Goal: Task Accomplishment & Management: Manage account settings

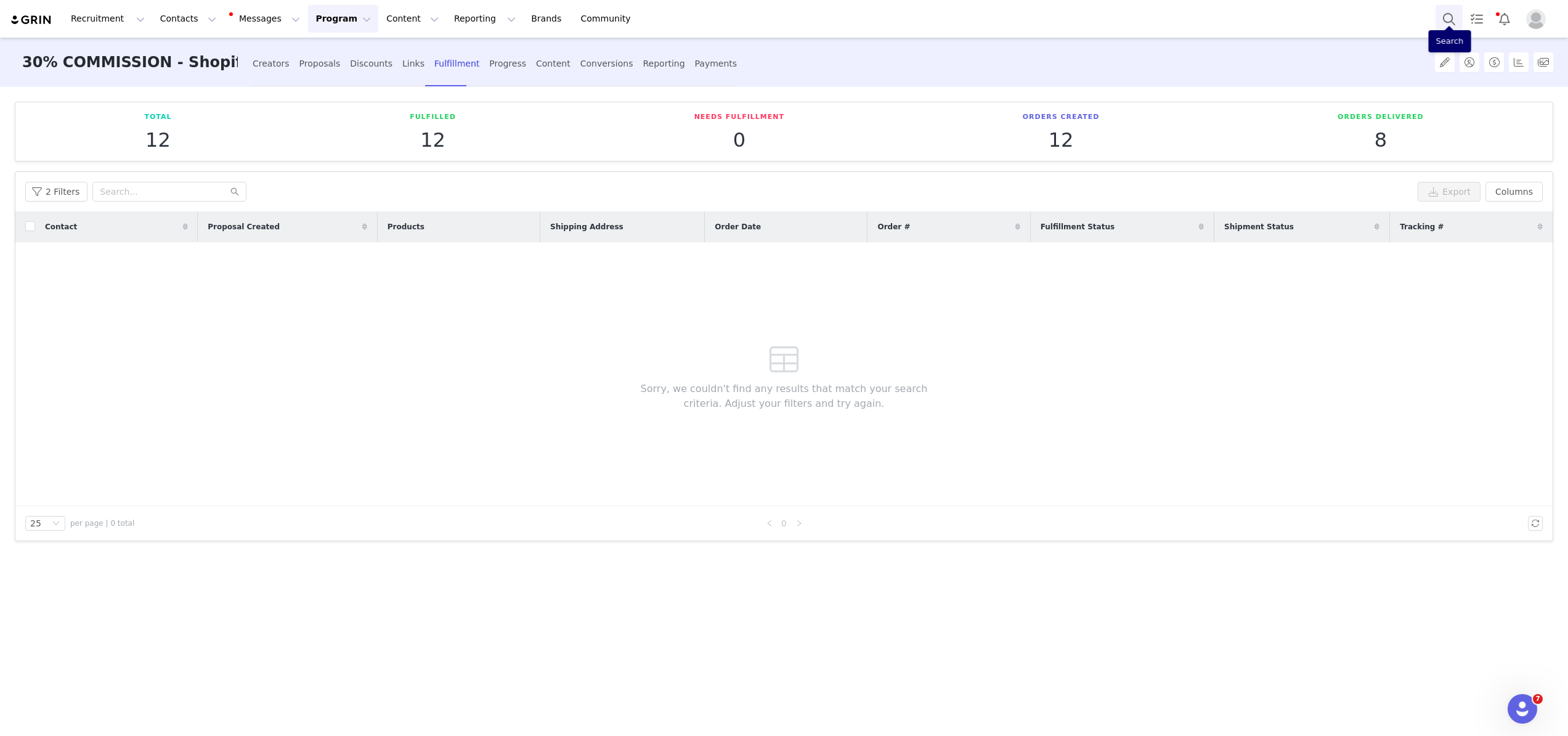
click at [1449, 18] on button "Search" at bounding box center [1449, 19] width 27 height 28
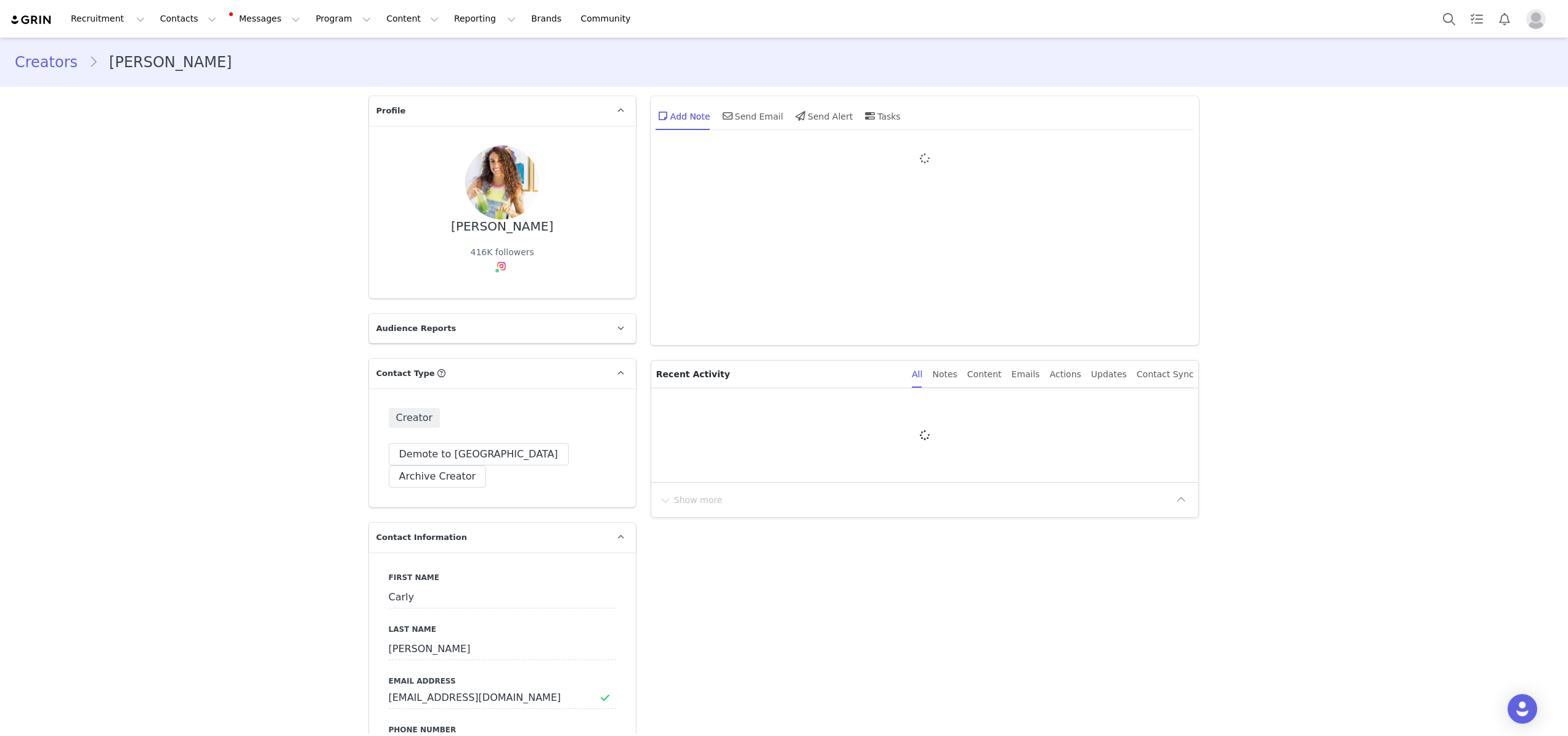
type input "+1 (United States)"
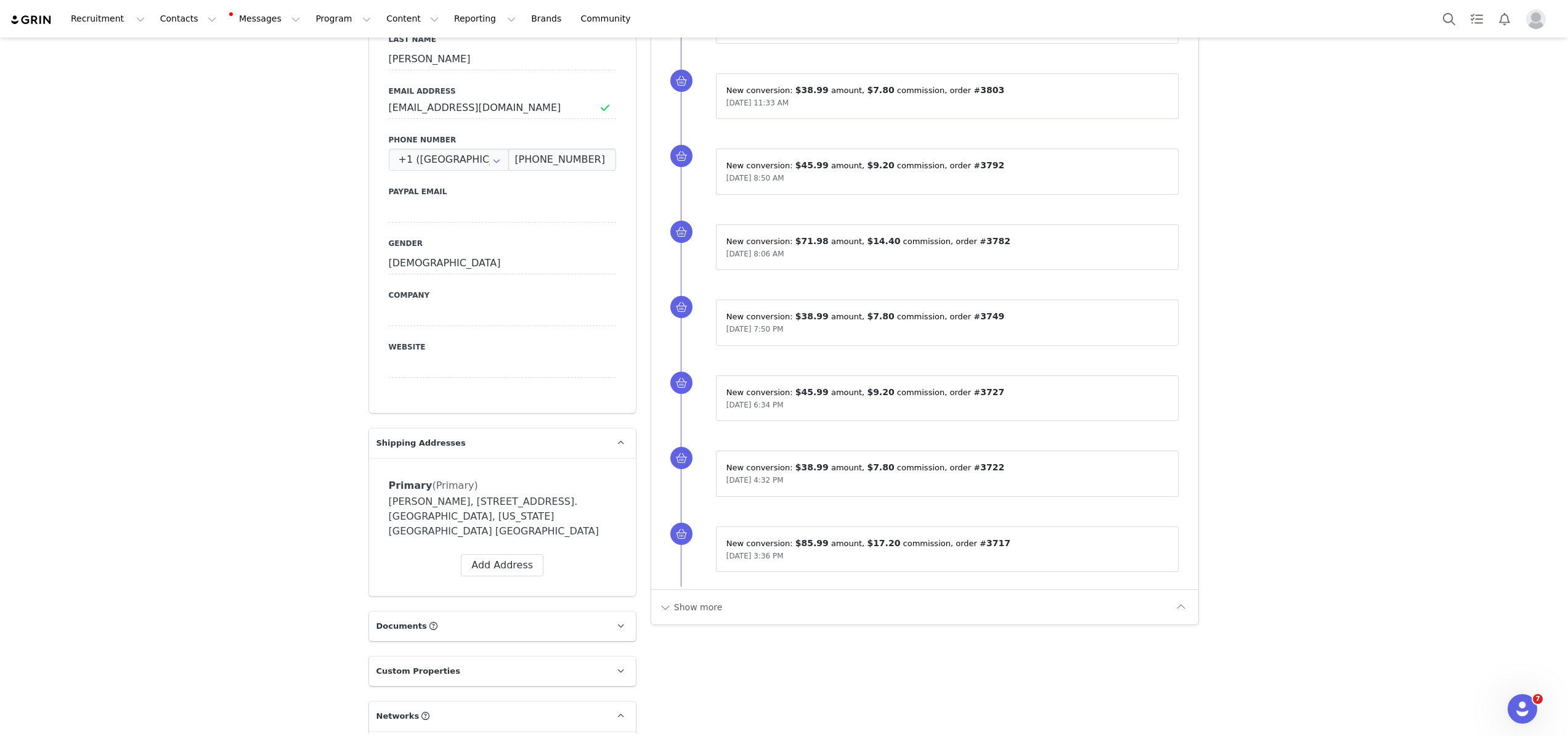
scroll to position [818, 0]
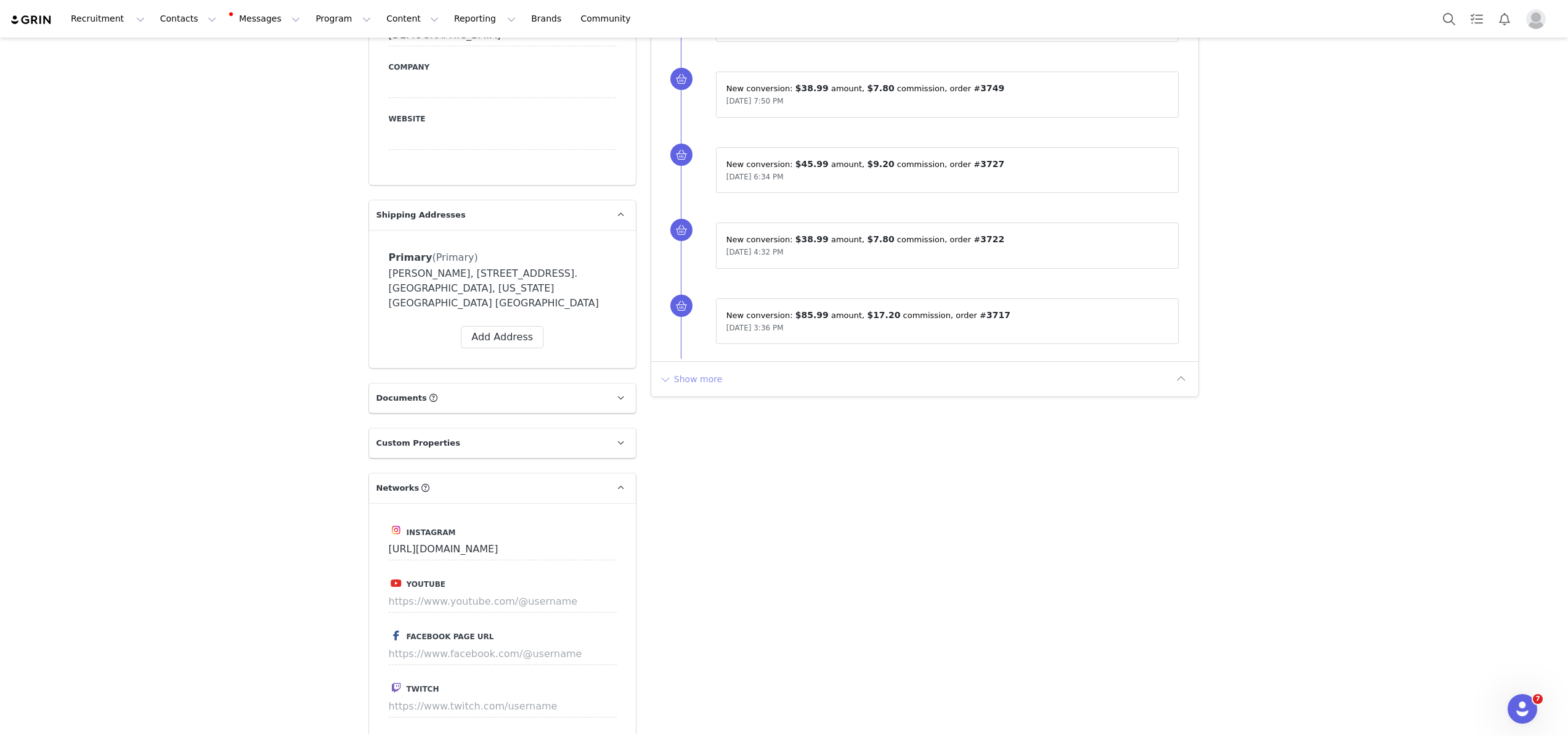
click at [704, 385] on button "Show more" at bounding box center [691, 379] width 65 height 20
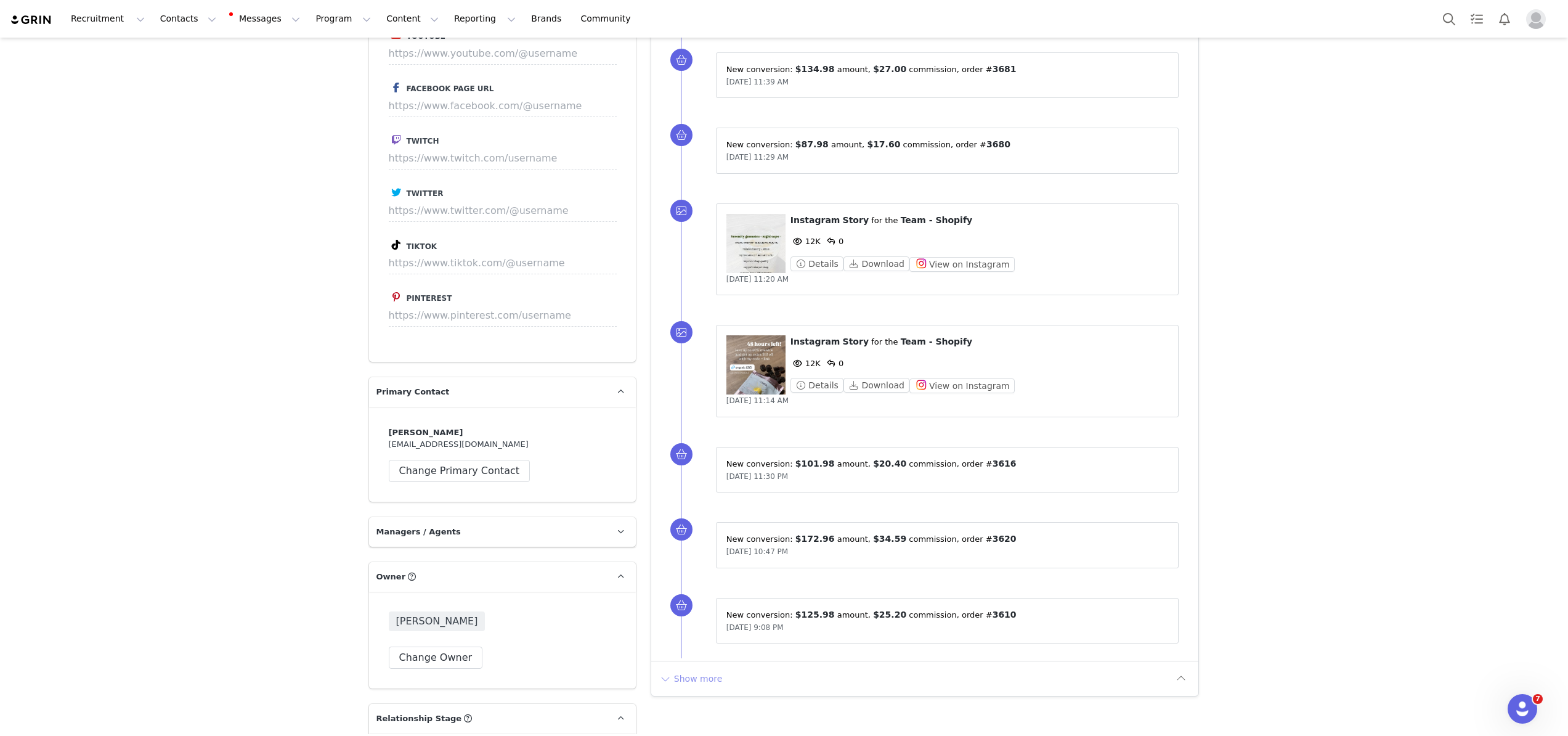
scroll to position [1626, 0]
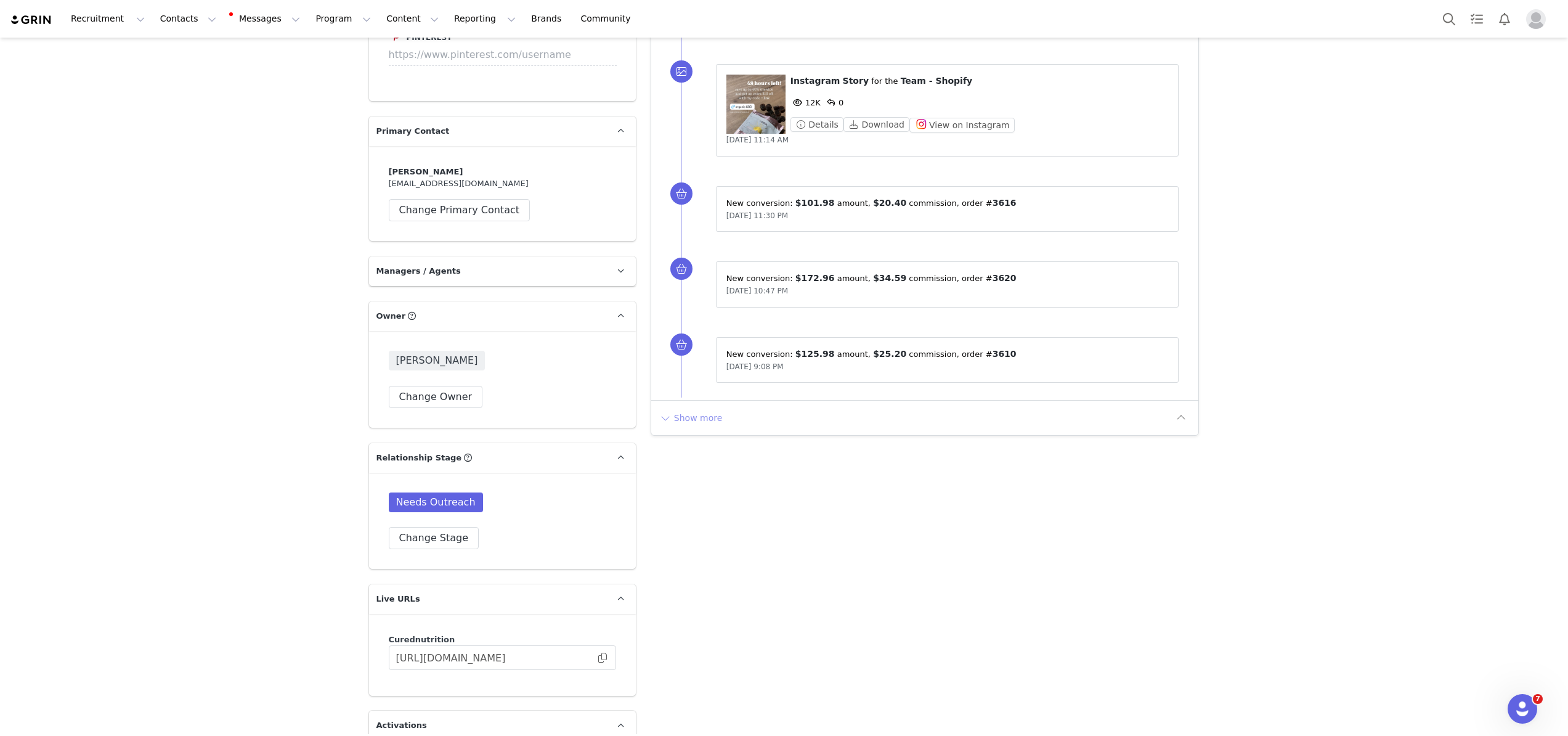
click at [705, 424] on button "Show more" at bounding box center [691, 417] width 65 height 20
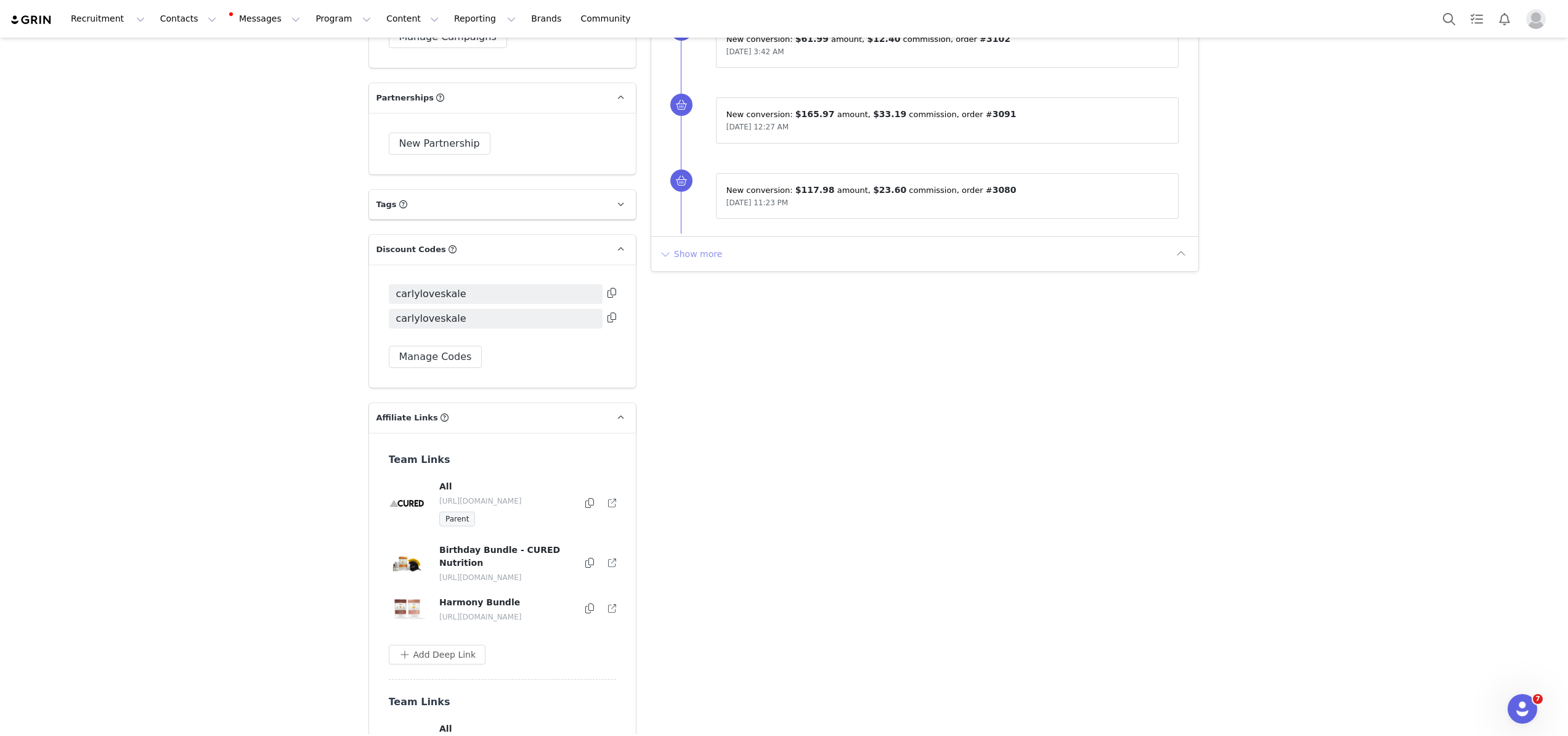
scroll to position [2574, 0]
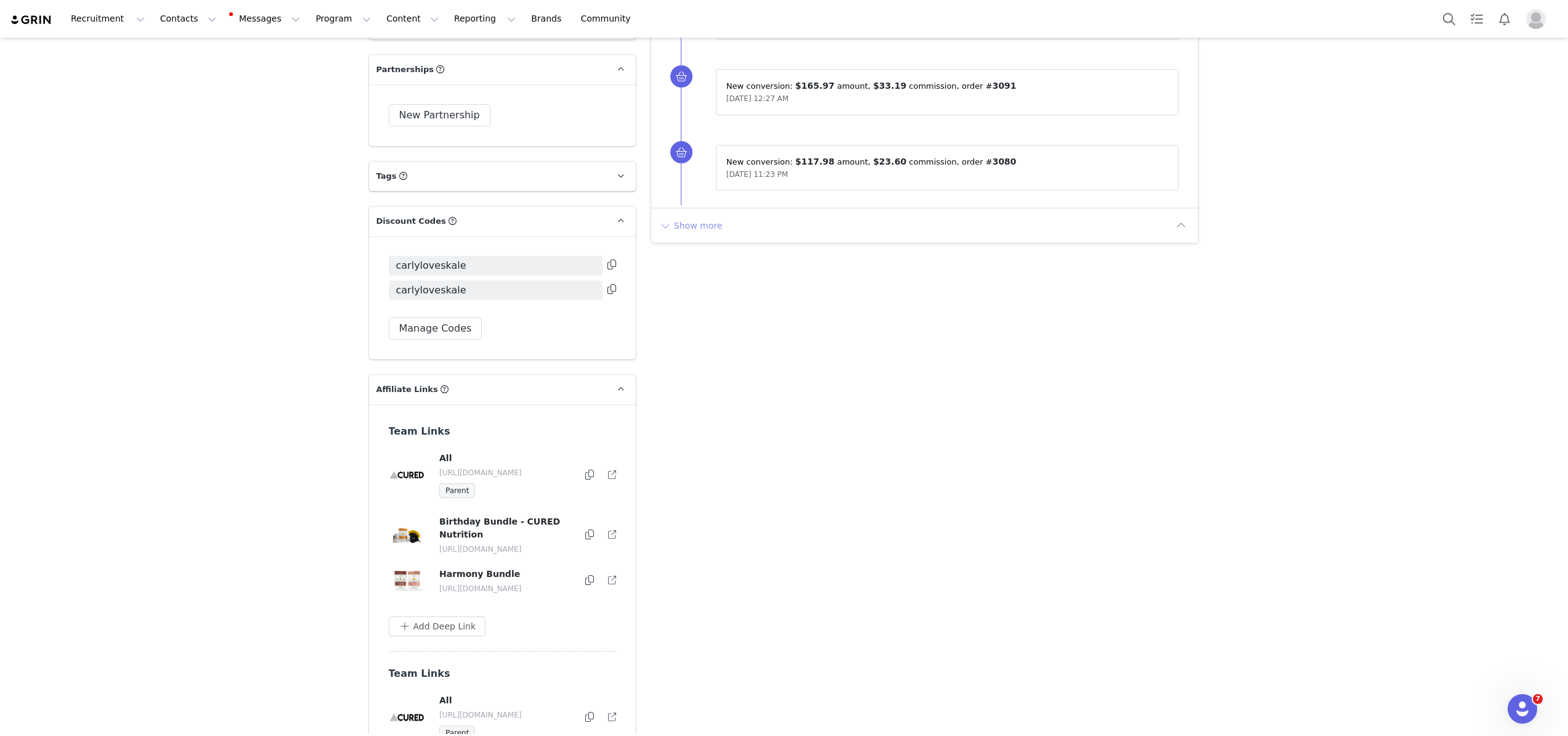
click at [673, 228] on button "Show more" at bounding box center [691, 225] width 65 height 20
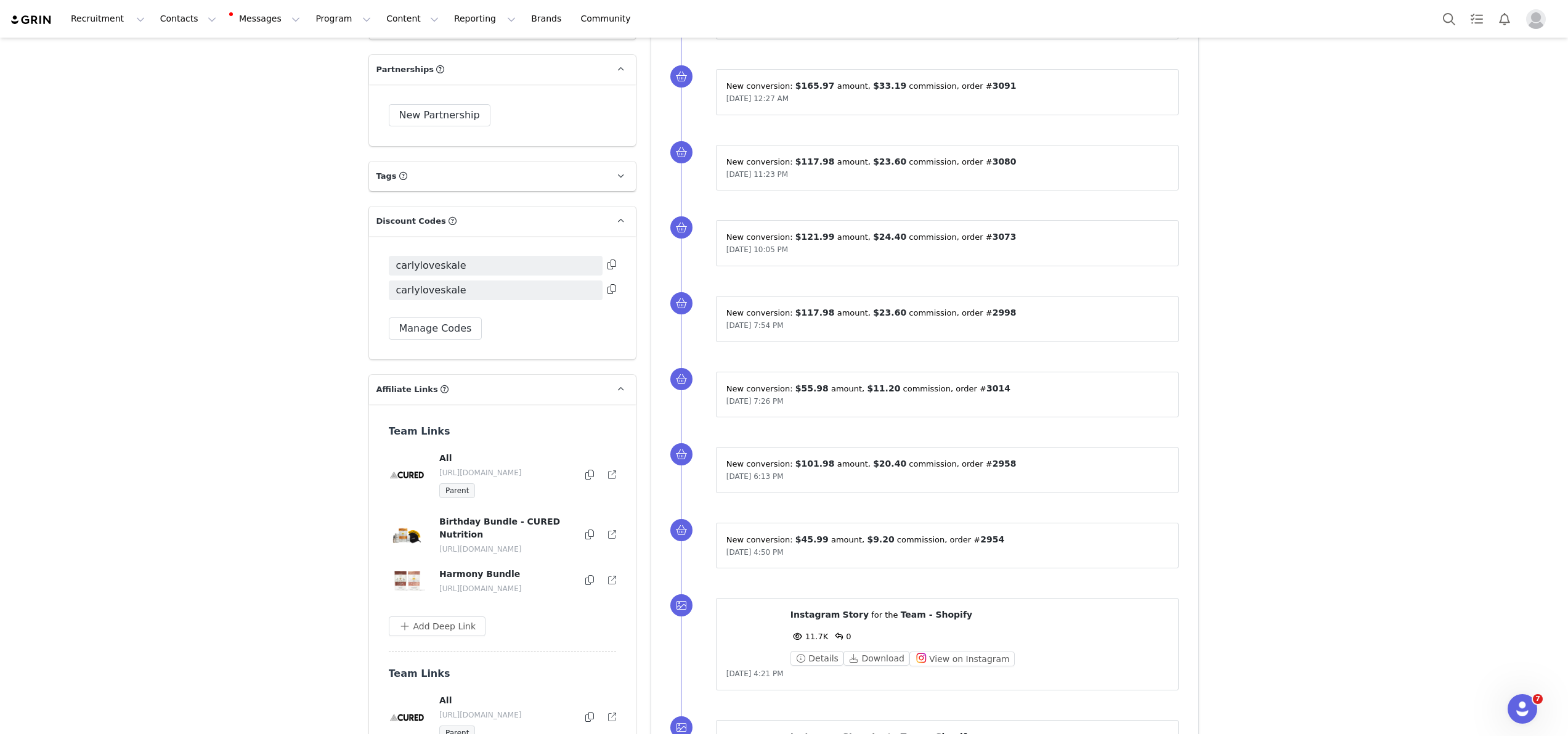
scroll to position [3011, 0]
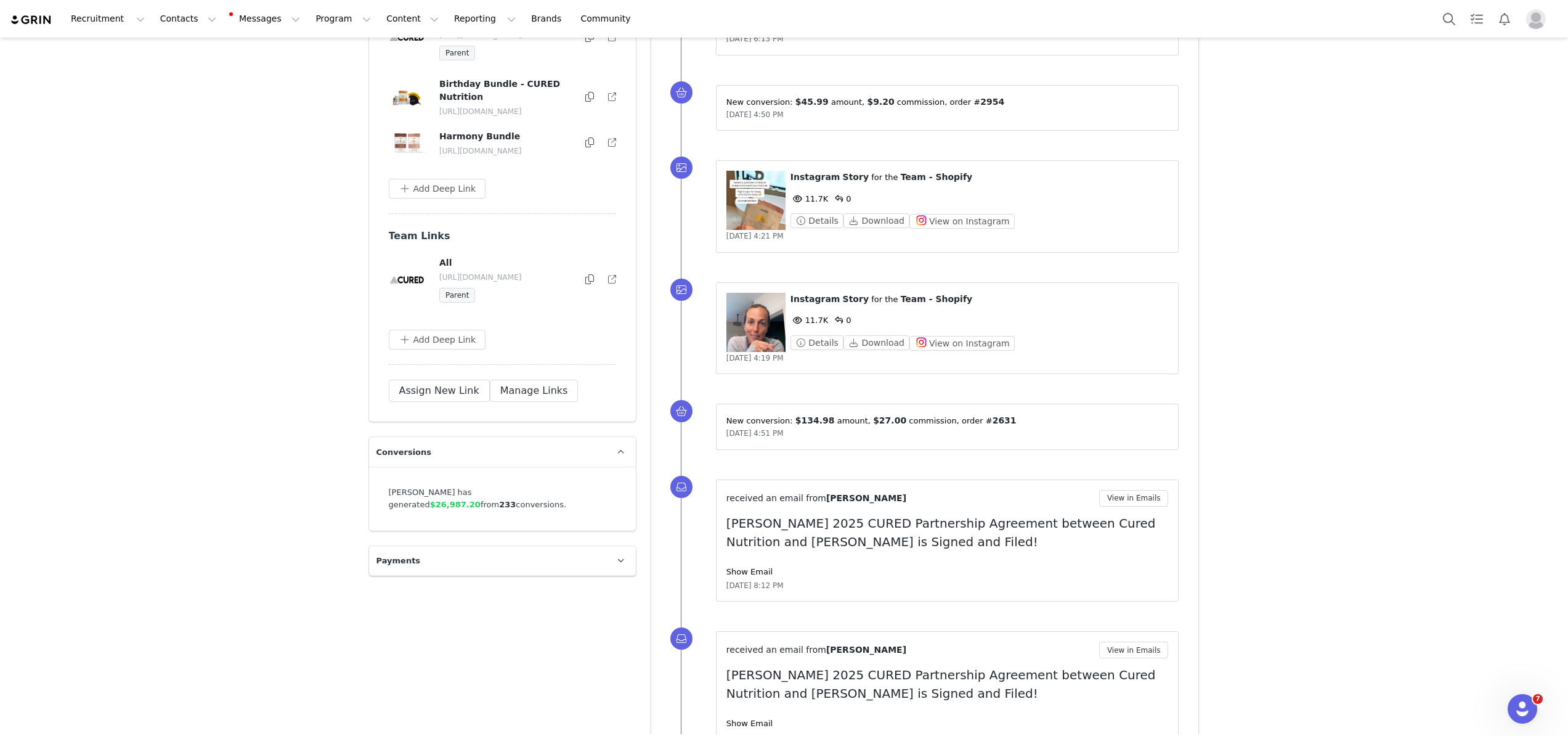
click at [755, 312] on figure at bounding box center [755, 322] width 59 height 59
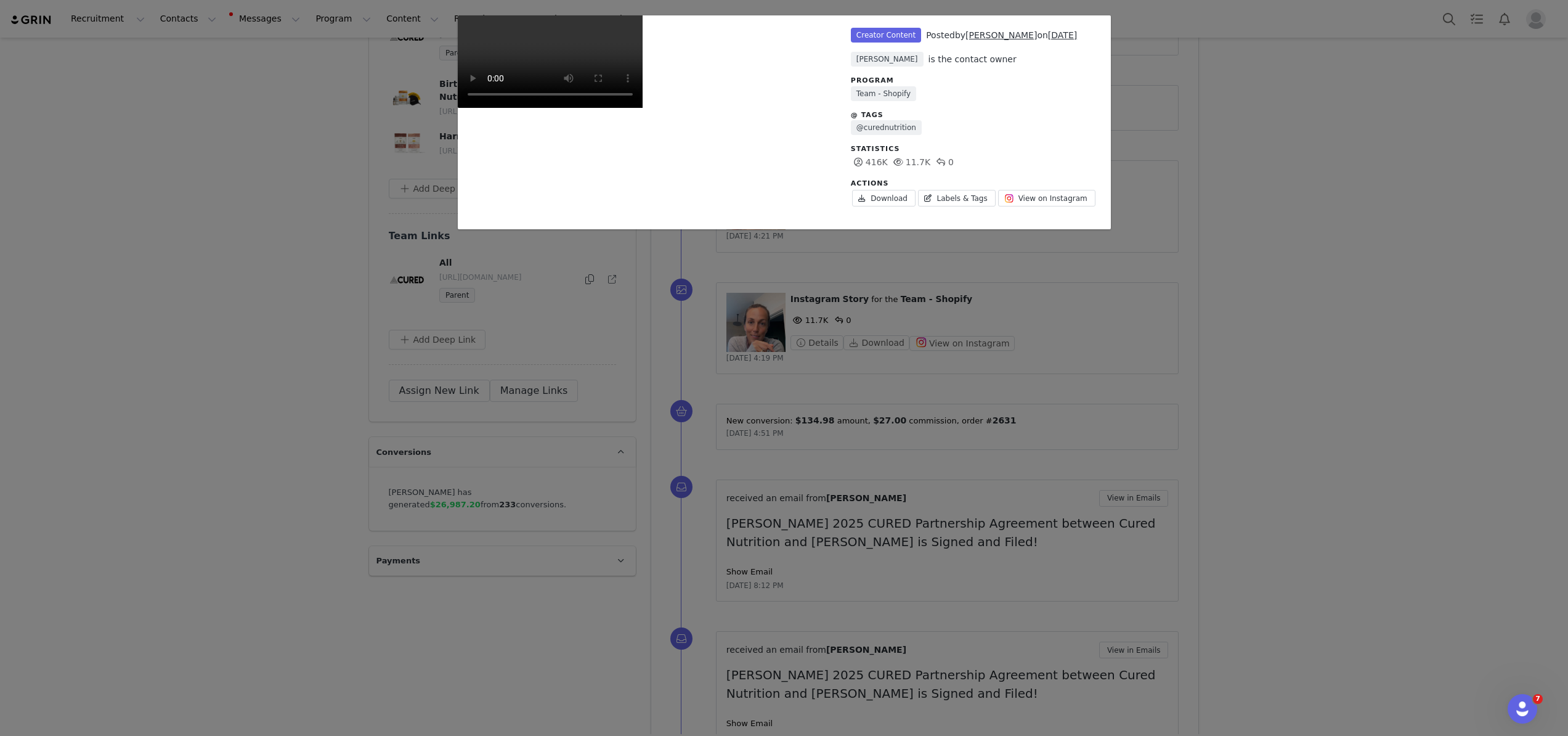
click at [1262, 377] on div "Unlabeled Creator Content Posted by Carly Shankman on Aug 26, 2025 Hannah Wanis…" at bounding box center [784, 368] width 1568 height 736
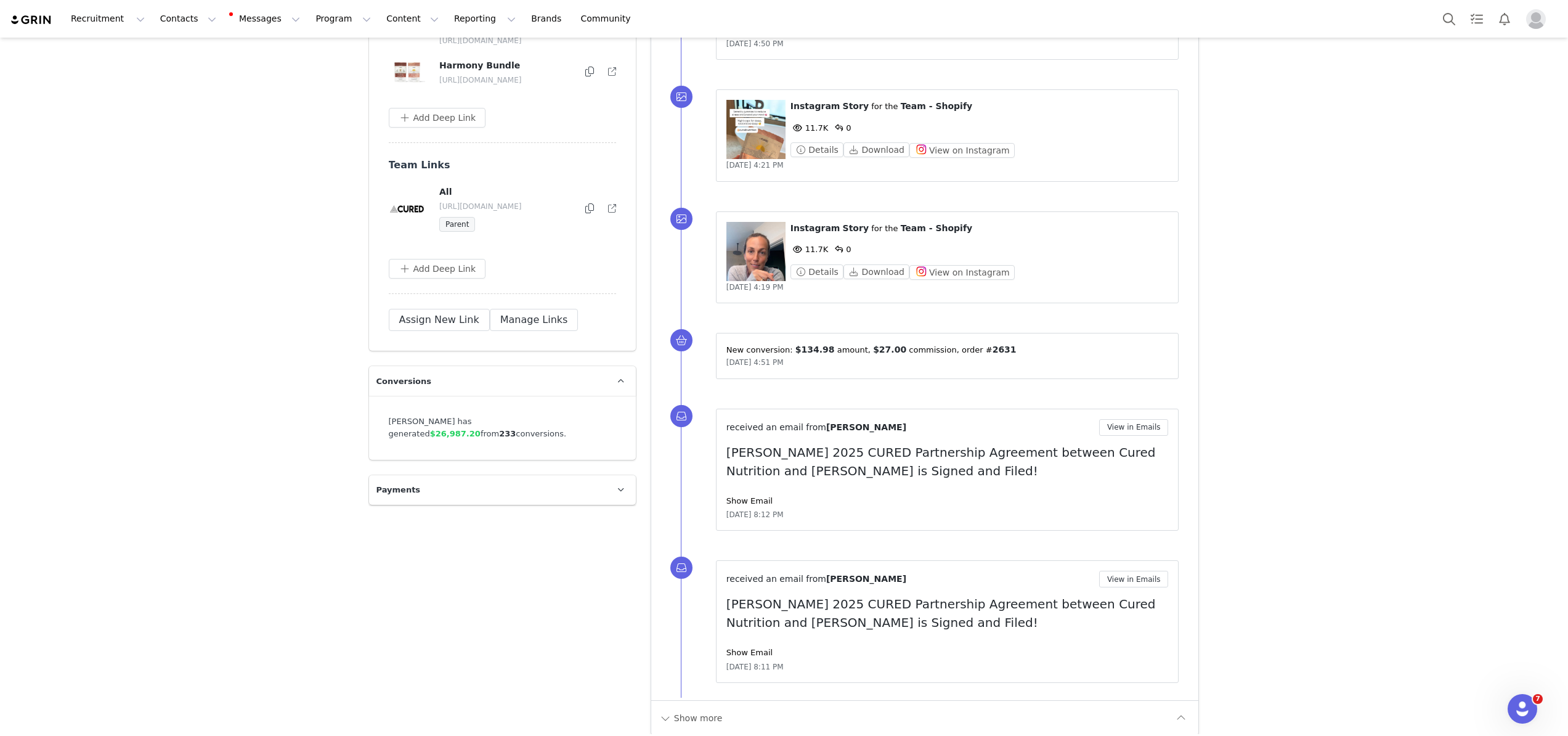
scroll to position [3093, 0]
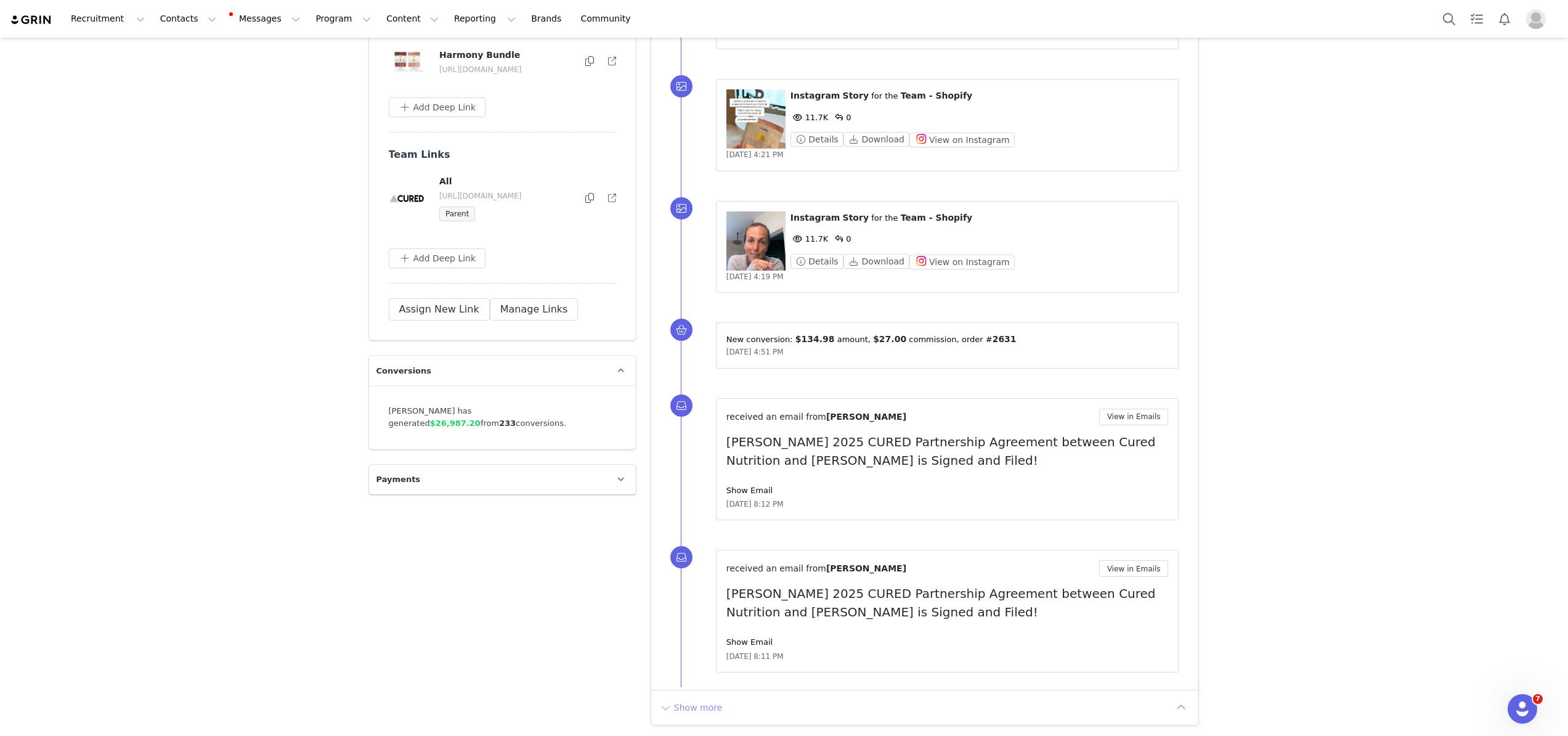
click at [681, 704] on button "Show more" at bounding box center [691, 707] width 65 height 20
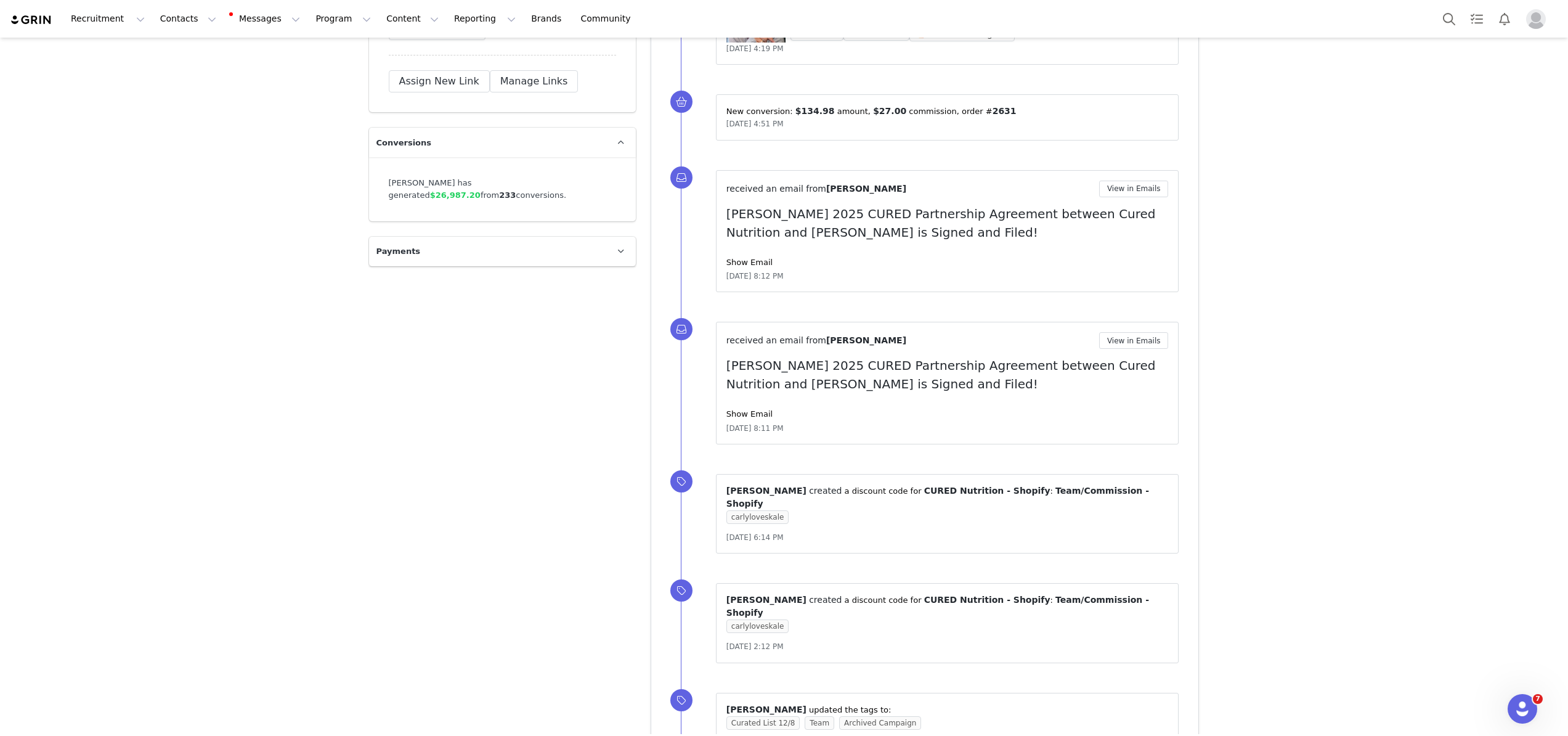
scroll to position [0, 0]
